Goal: Task Accomplishment & Management: Manage account settings

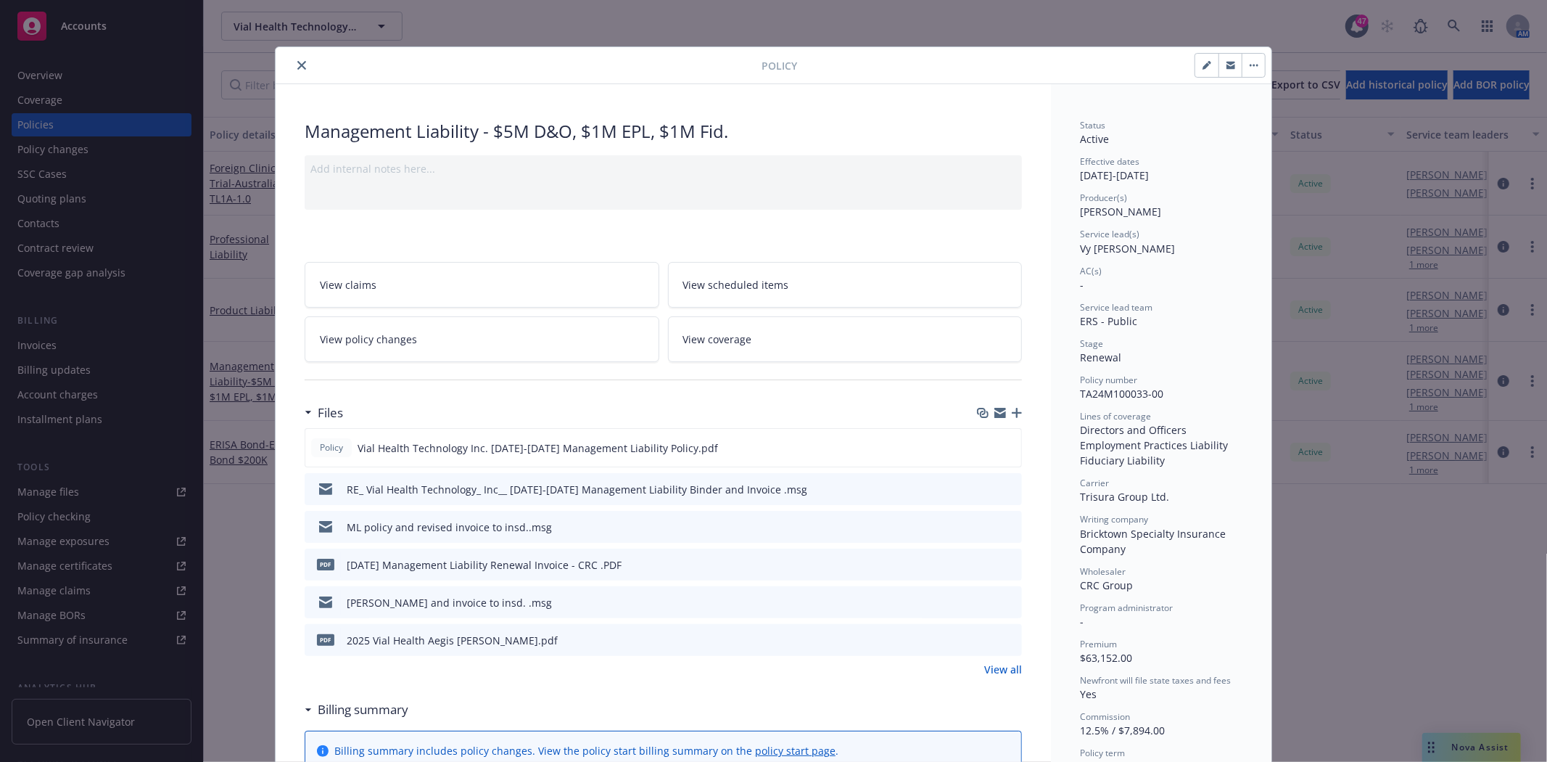
click at [297, 68] on icon "close" at bounding box center [301, 65] width 9 height 9
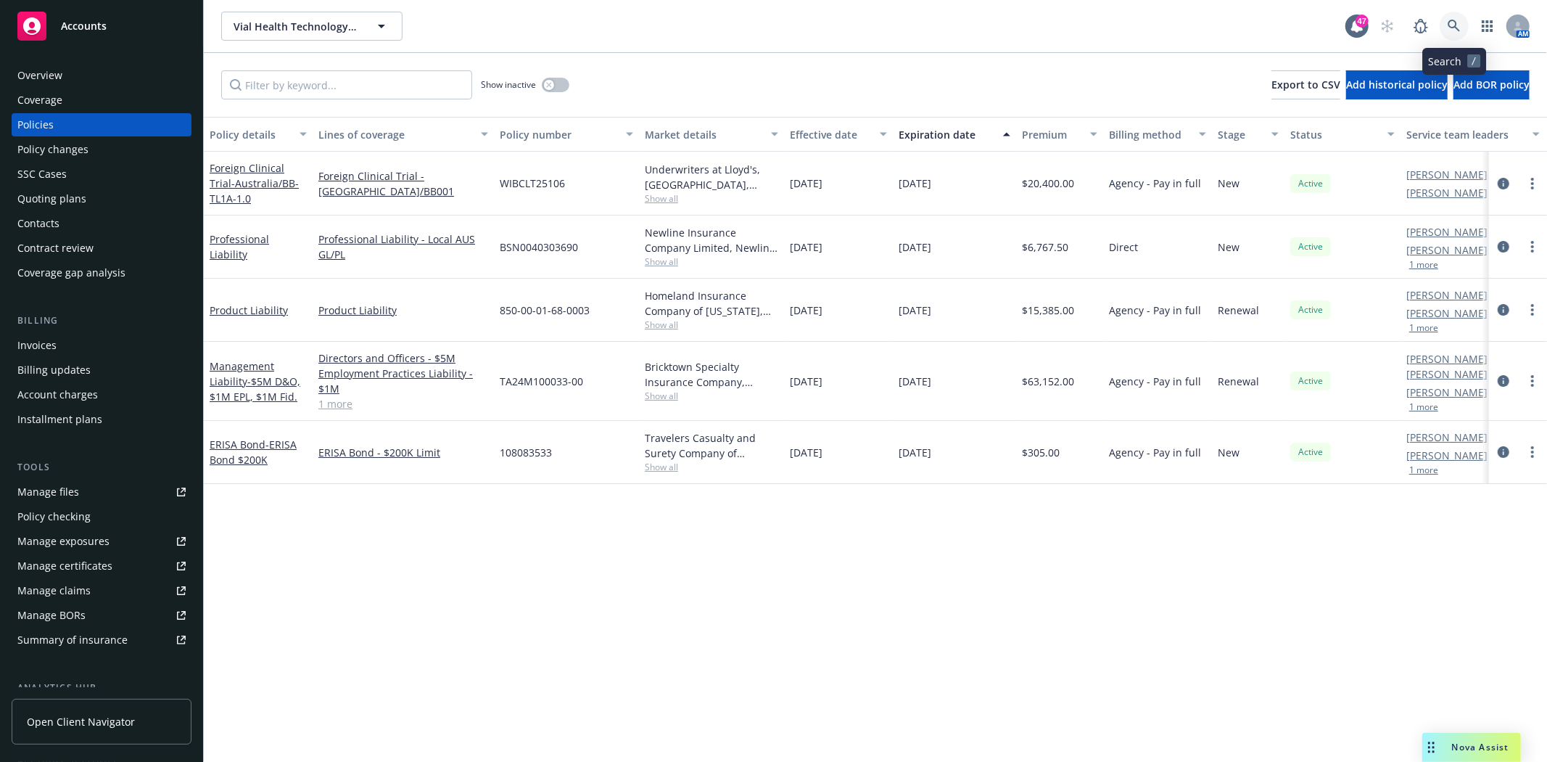
click at [1456, 25] on icon at bounding box center [1454, 26] width 12 height 12
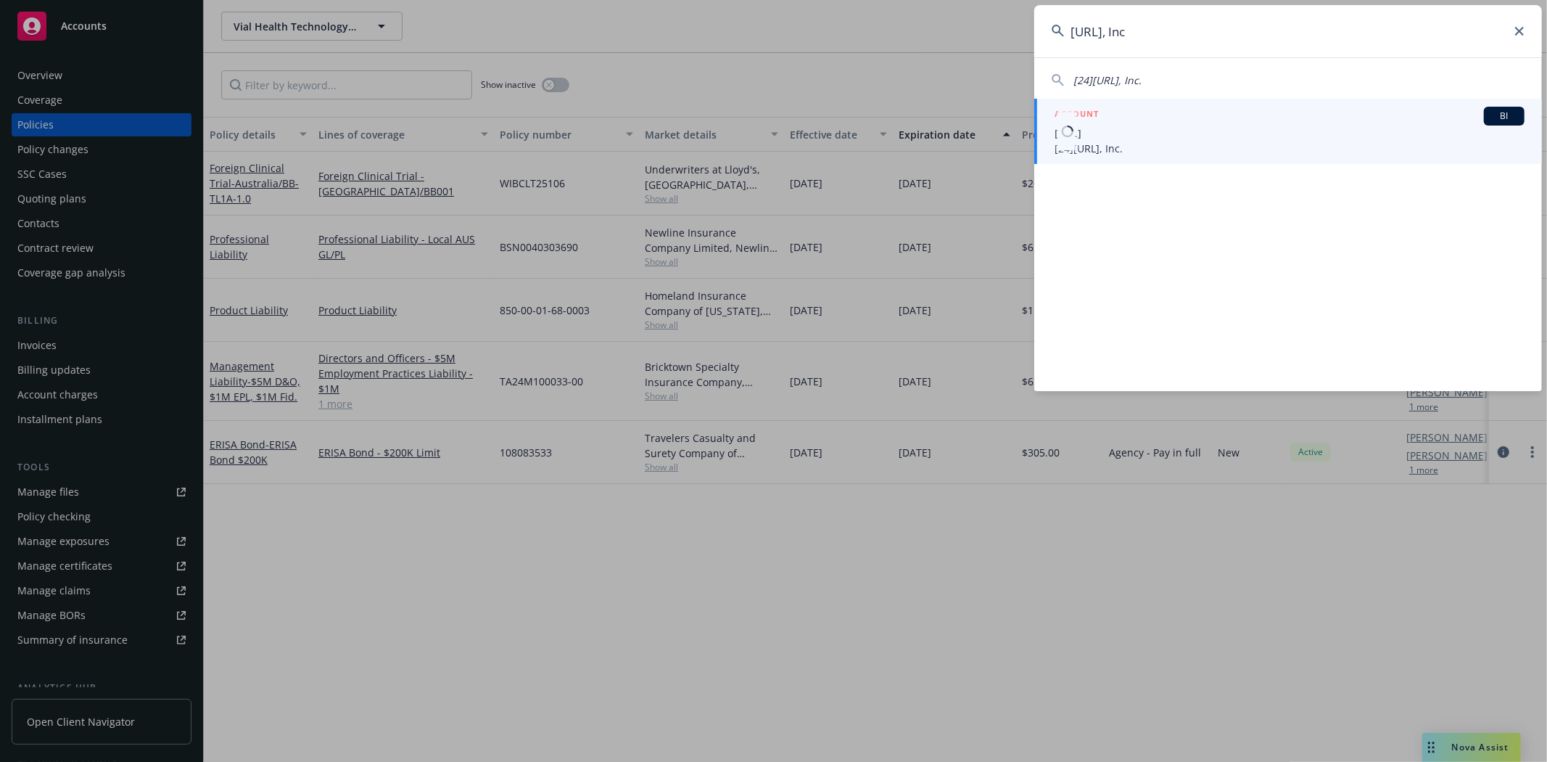
type input "[URL], Inc"
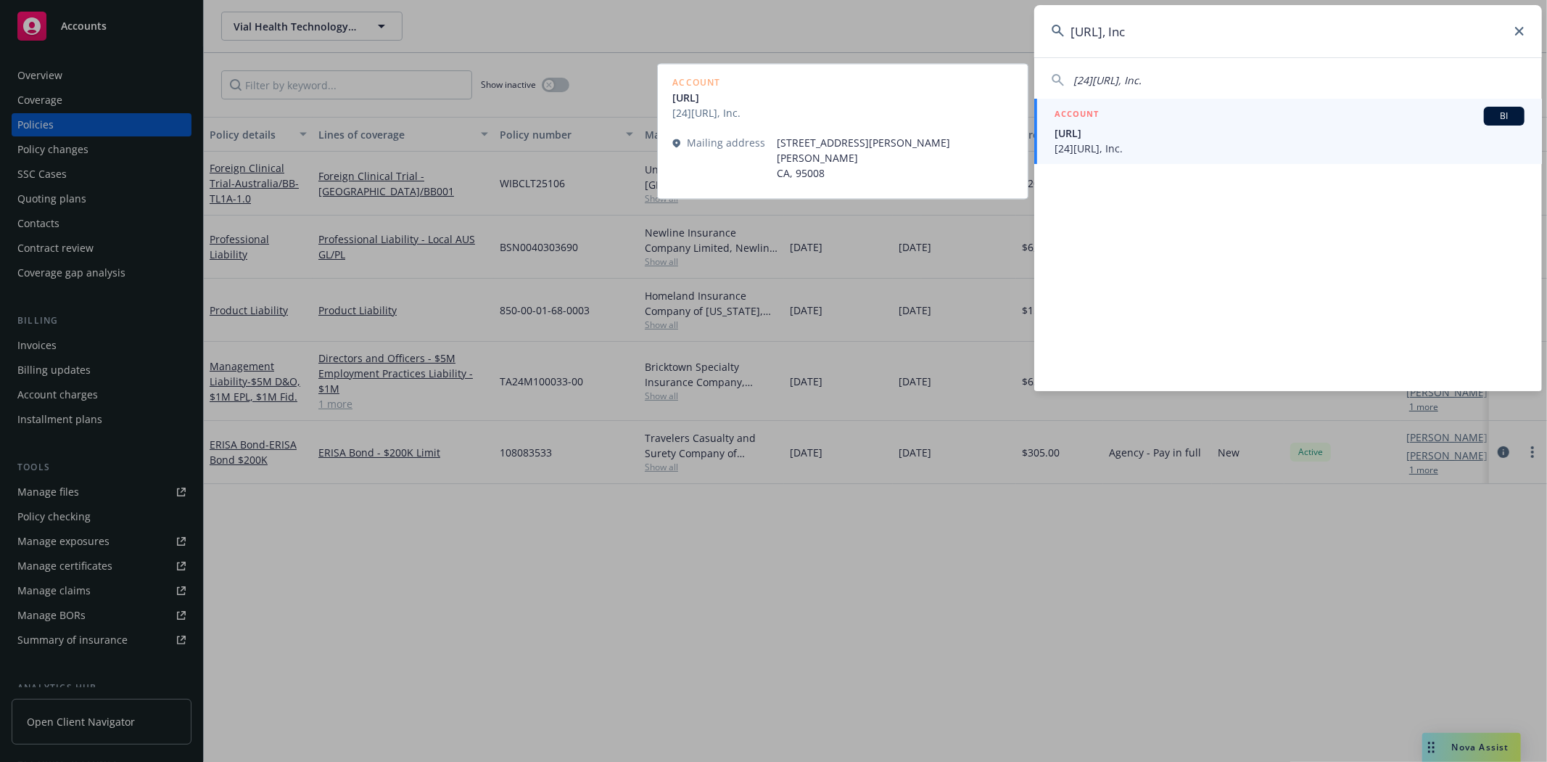
click at [1128, 133] on span "[URL]" at bounding box center [1290, 132] width 470 height 15
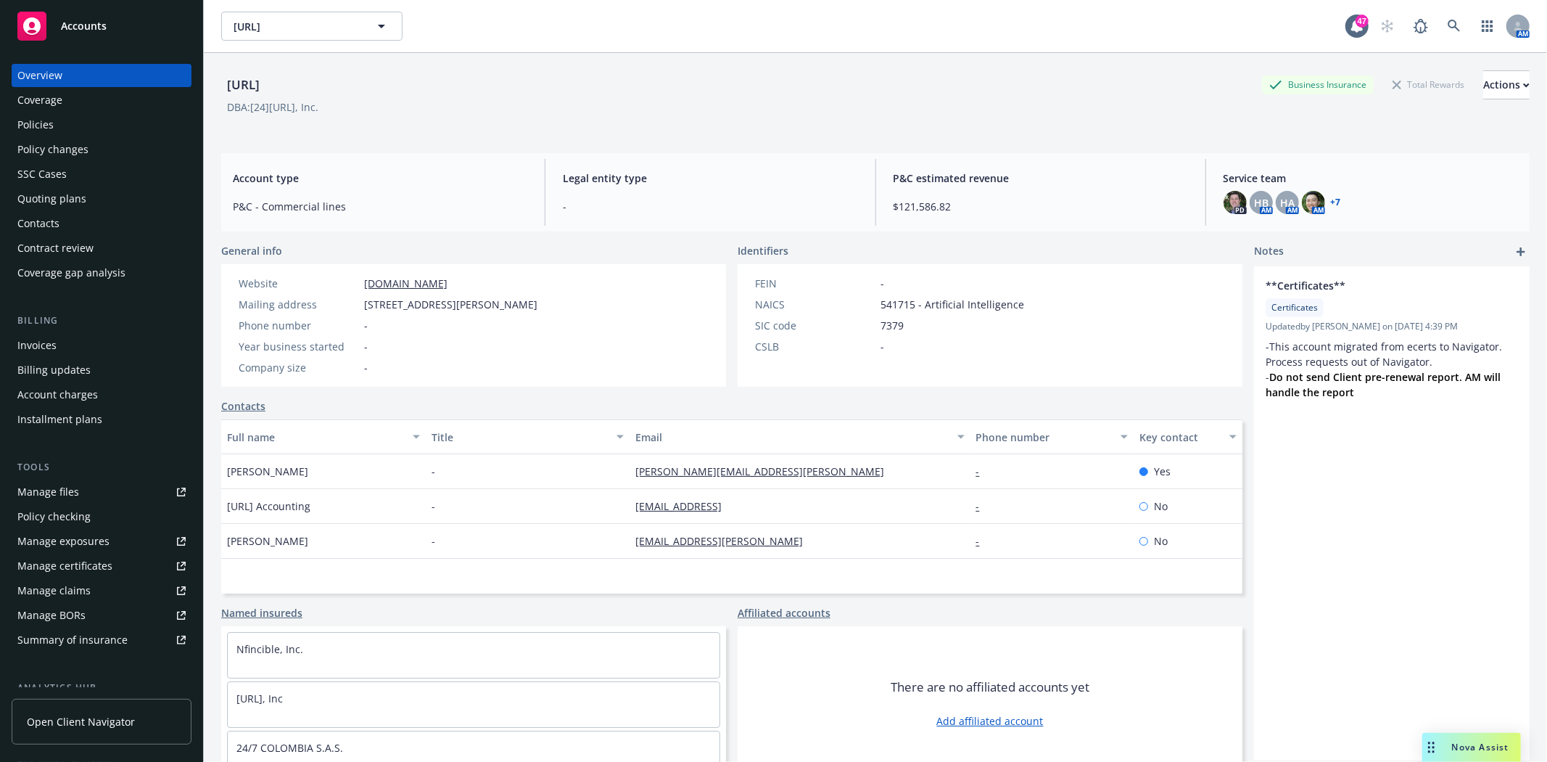
click at [44, 346] on div "Invoices" at bounding box center [36, 345] width 39 height 23
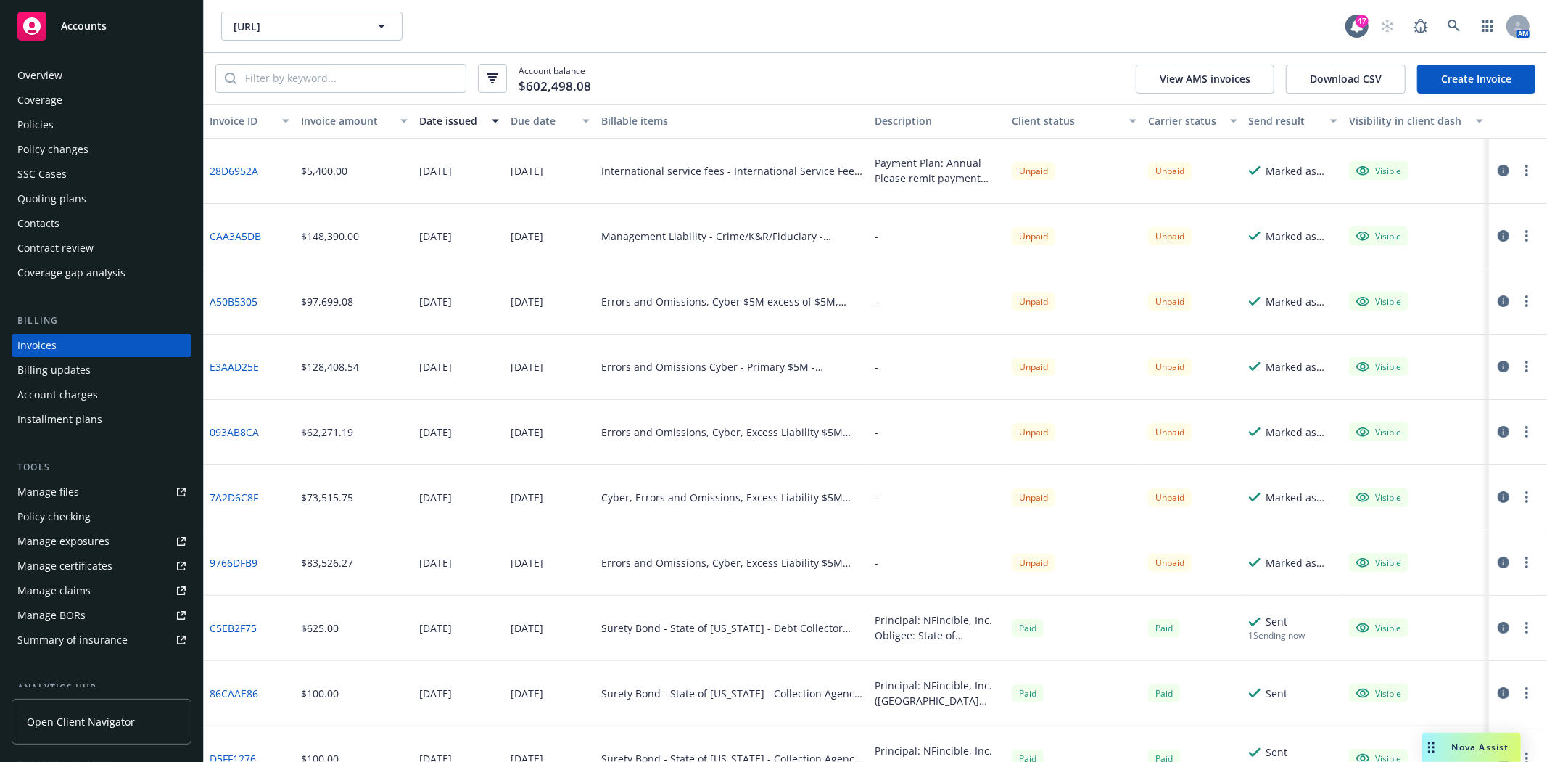
click at [53, 129] on div "Policies" at bounding box center [101, 124] width 168 height 23
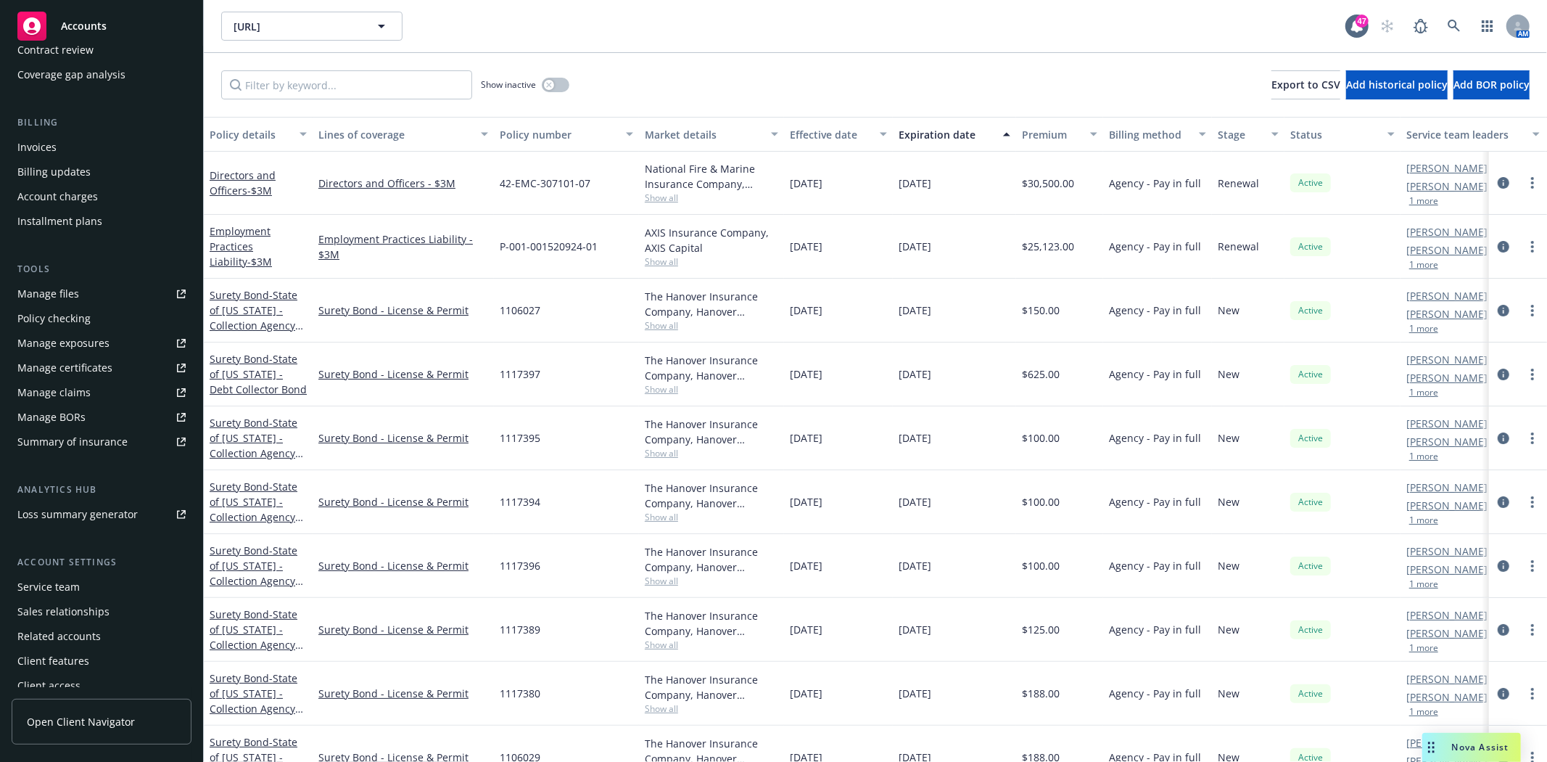
scroll to position [207, 0]
click at [54, 581] on div "Service team" at bounding box center [48, 577] width 62 height 23
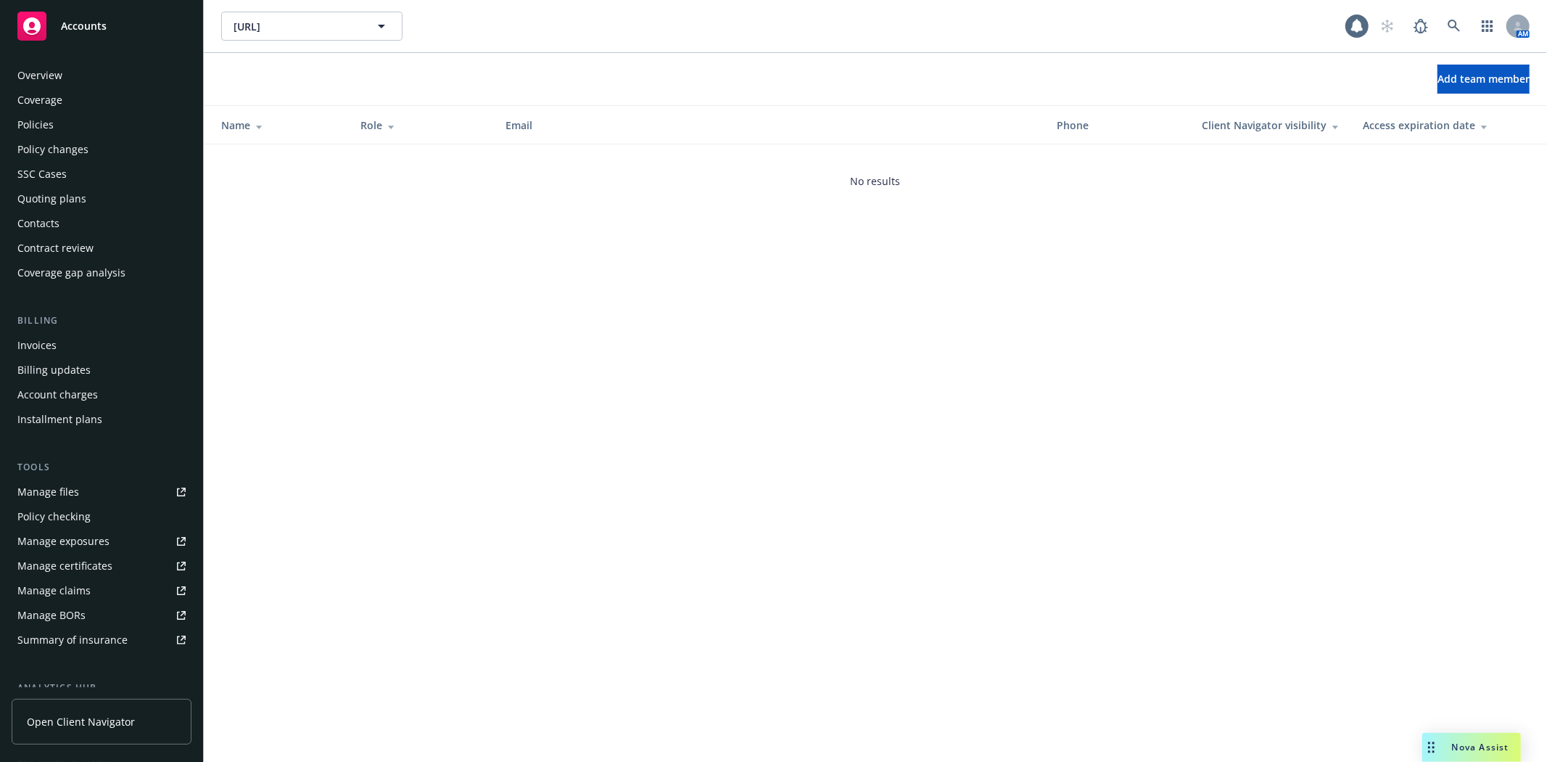
scroll to position [208, 0]
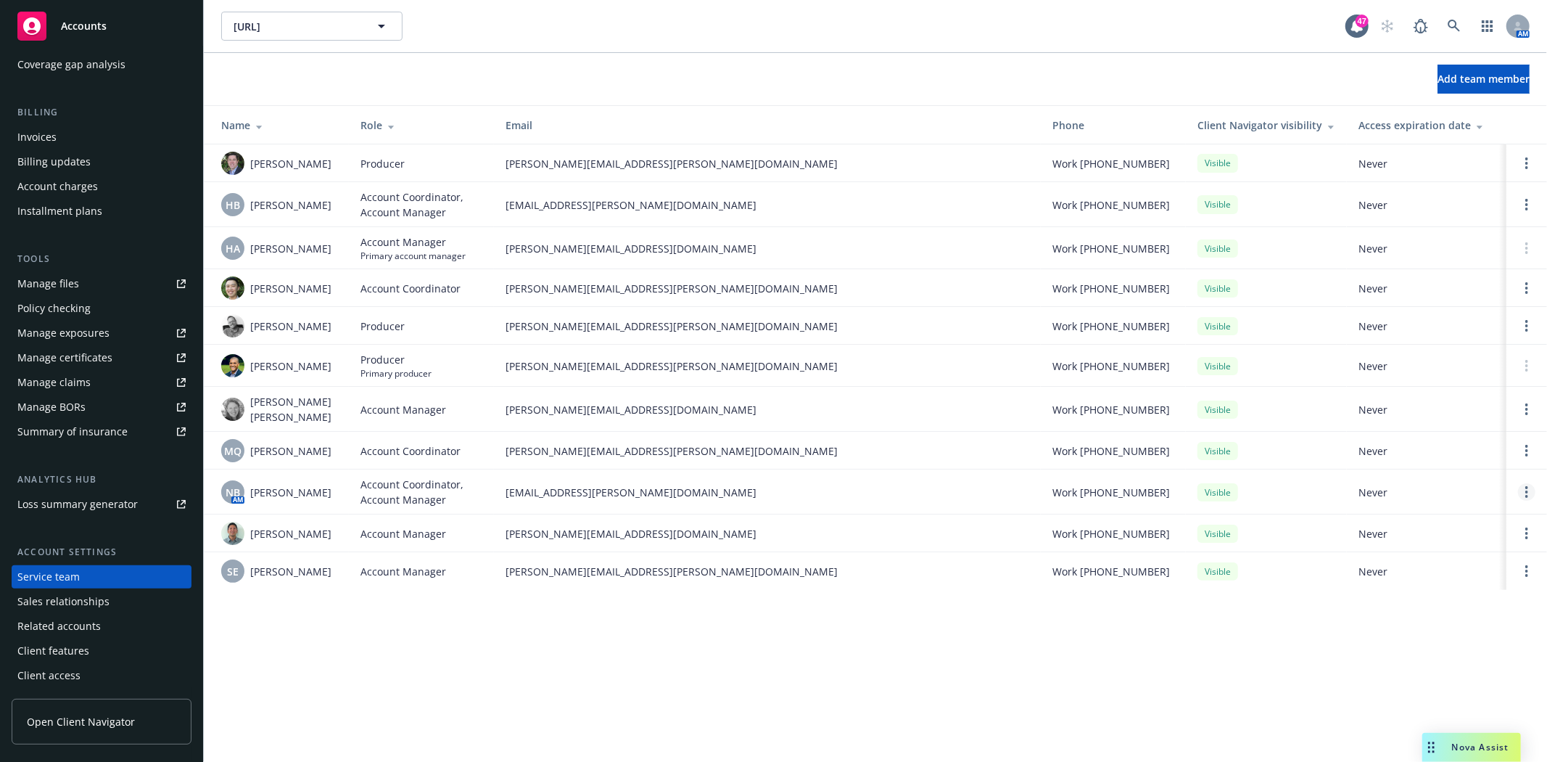
click at [1531, 487] on link "Open options" at bounding box center [1526, 491] width 17 height 17
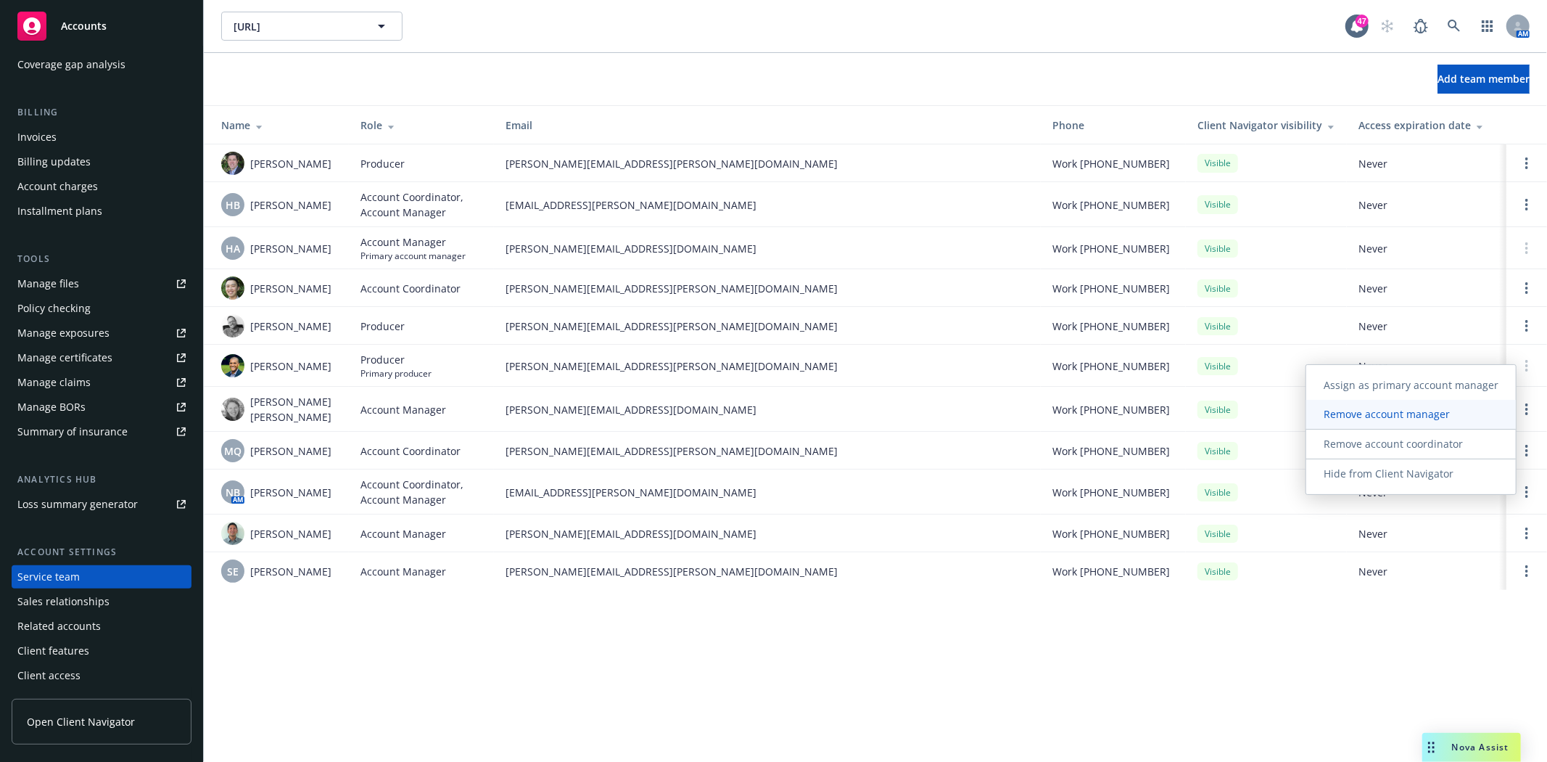
click at [1390, 421] on link "Remove account manager" at bounding box center [1411, 414] width 210 height 29
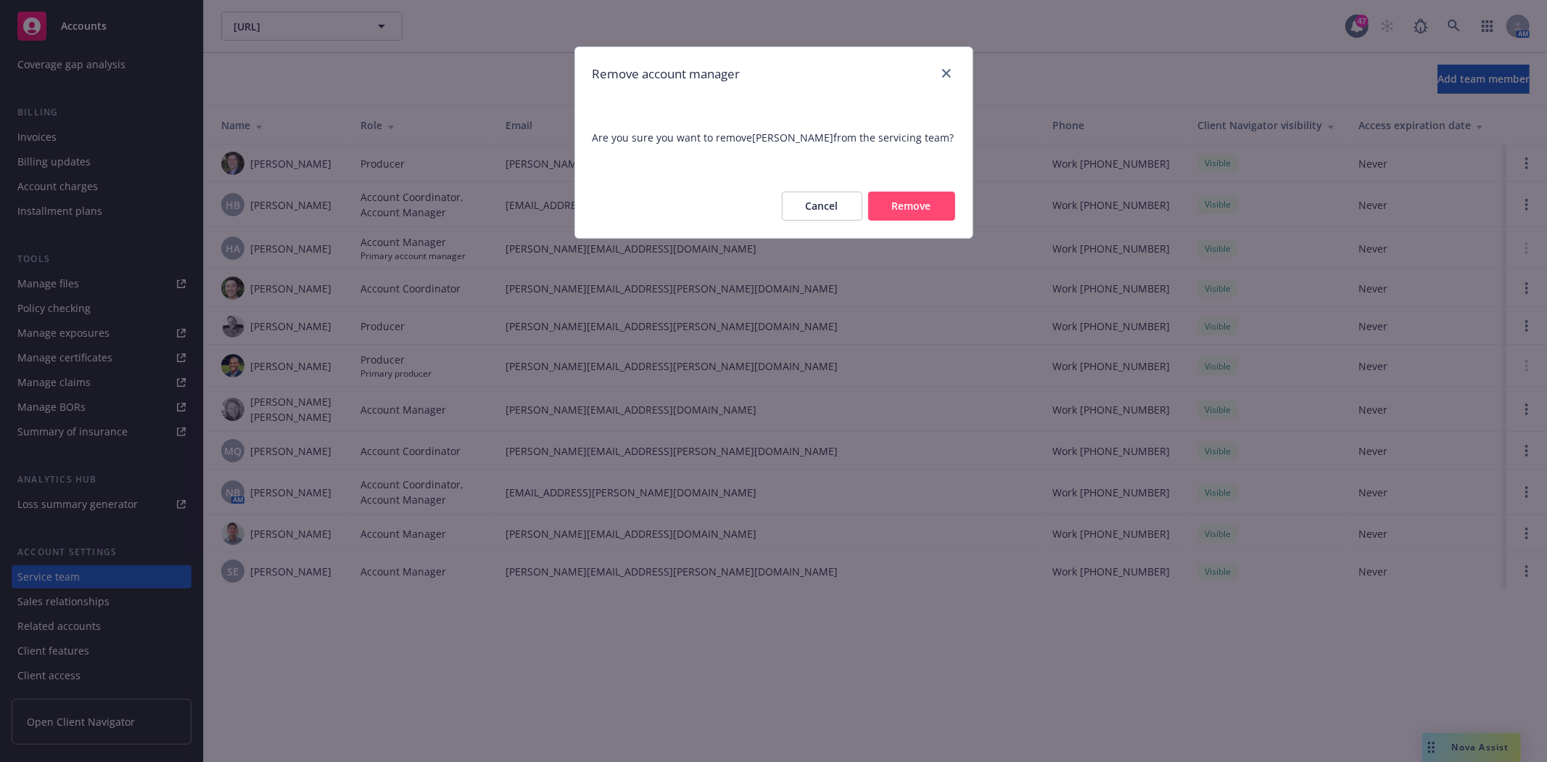
click at [910, 200] on button "Remove" at bounding box center [911, 205] width 87 height 29
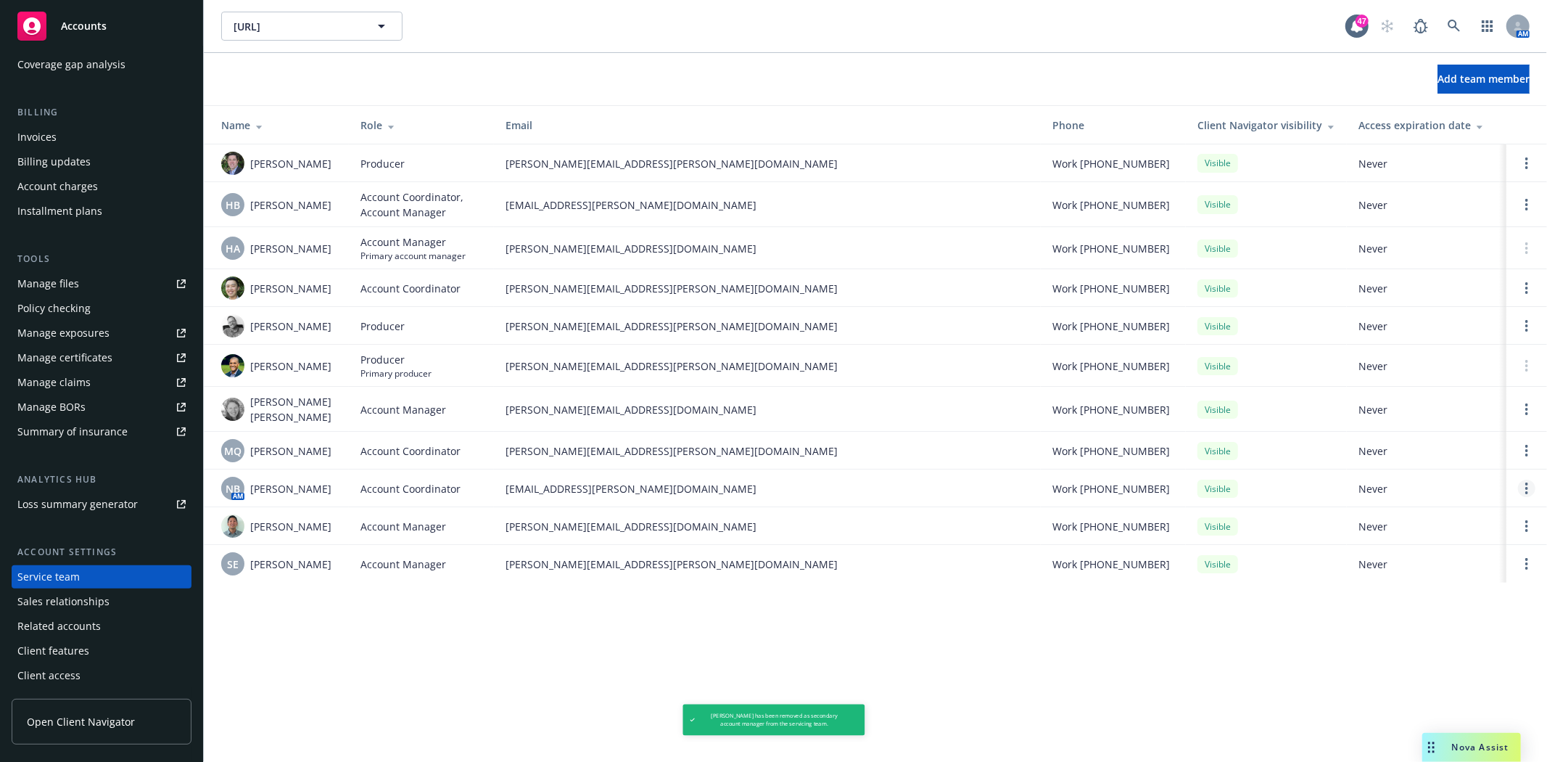
click at [1527, 482] on icon "Open options" at bounding box center [1526, 488] width 3 height 12
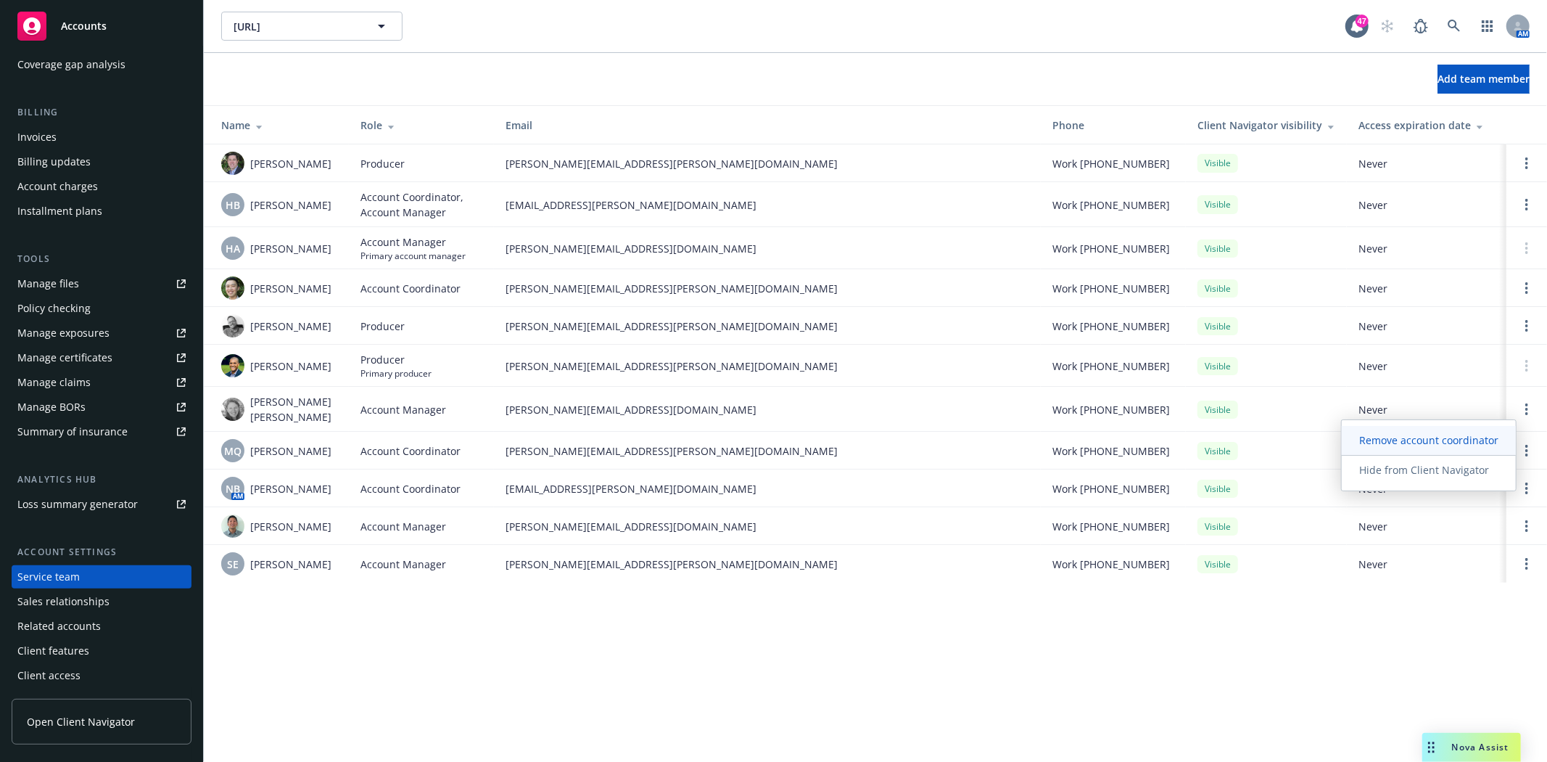
click at [1414, 446] on span "Remove account coordinator" at bounding box center [1429, 440] width 174 height 14
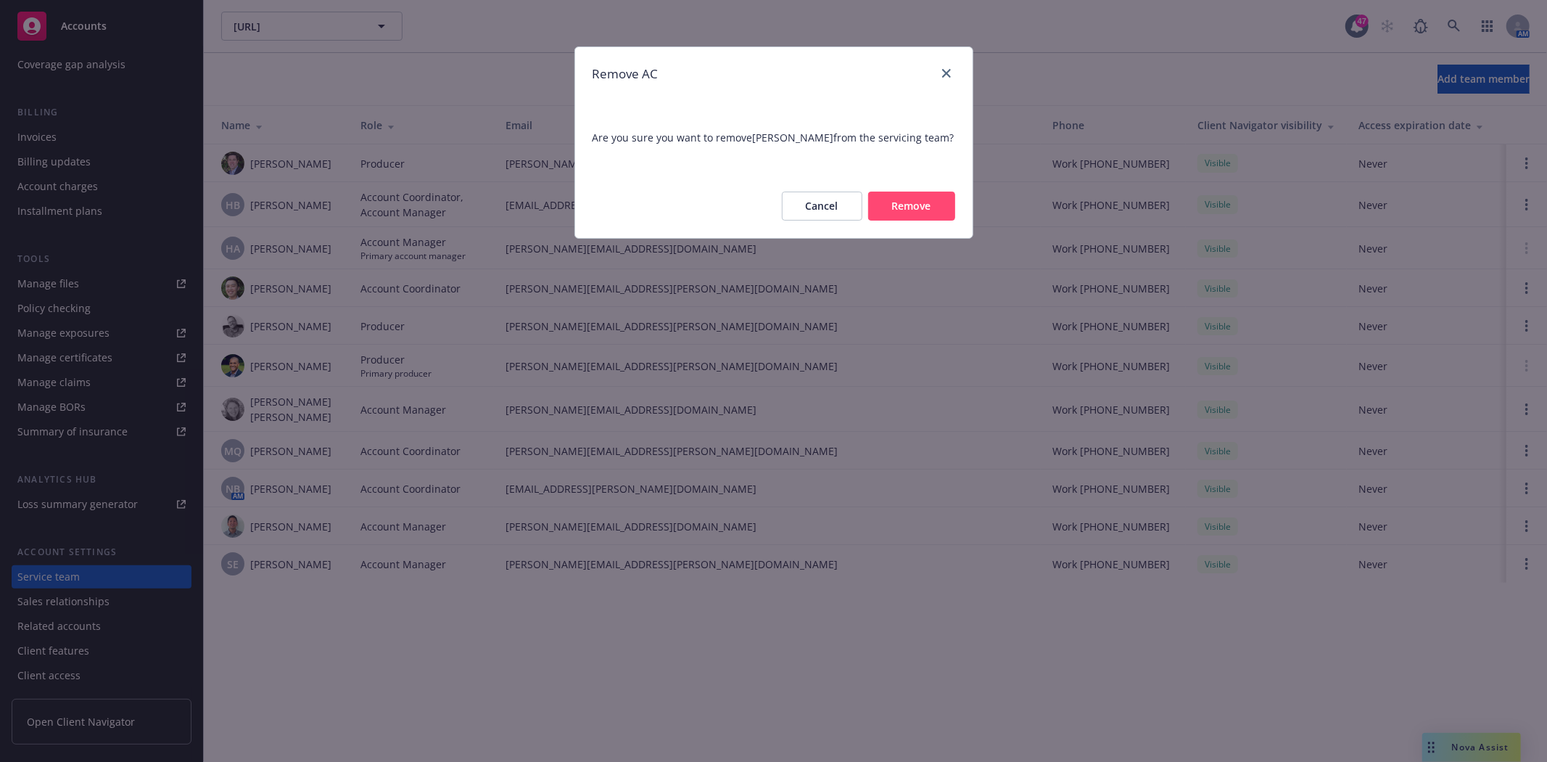
click at [900, 210] on button "Remove" at bounding box center [911, 205] width 87 height 29
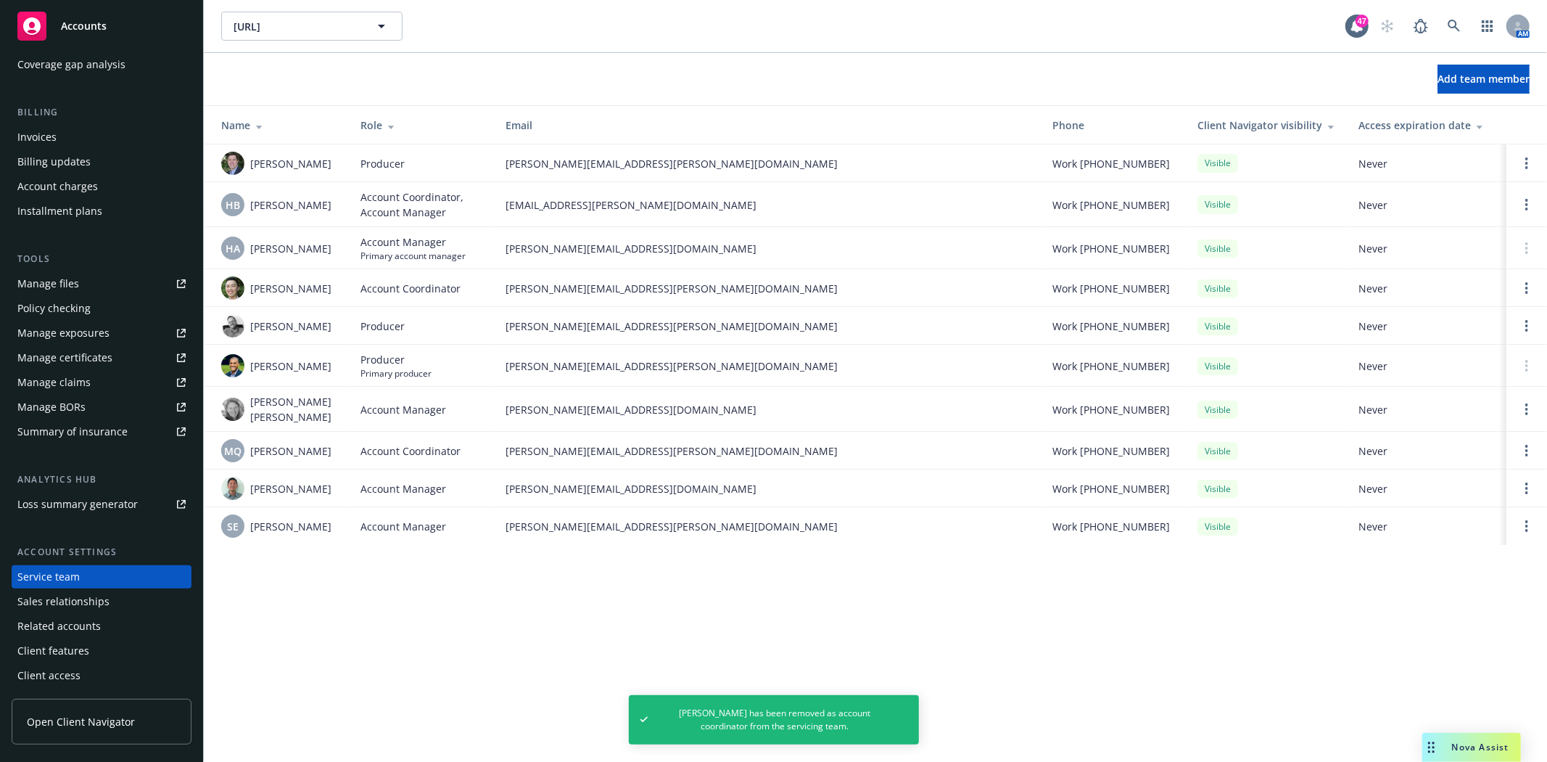
scroll to position [0, 0]
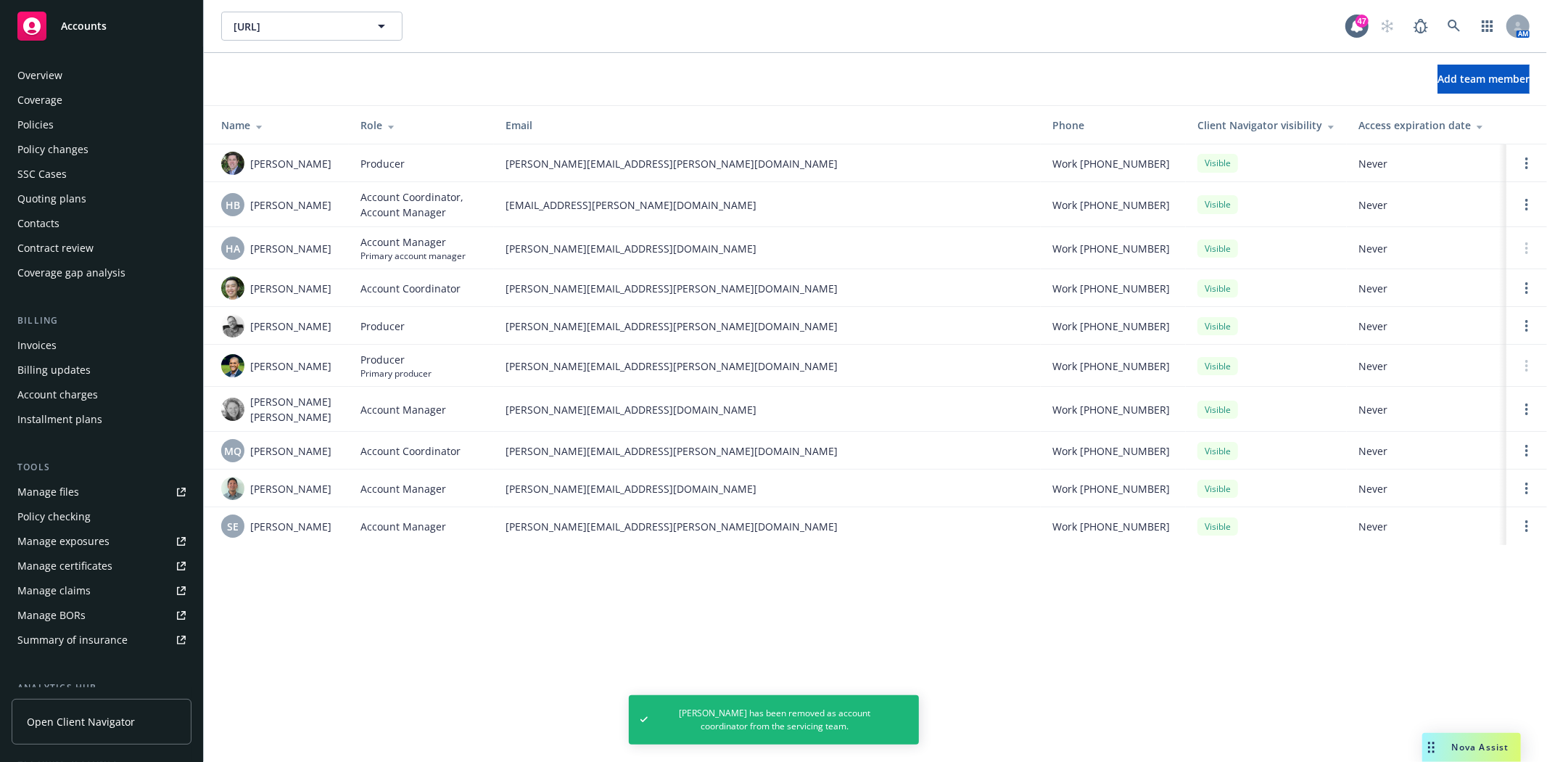
click at [28, 123] on div "Policies" at bounding box center [35, 124] width 36 height 23
